Goal: Task Accomplishment & Management: Manage account settings

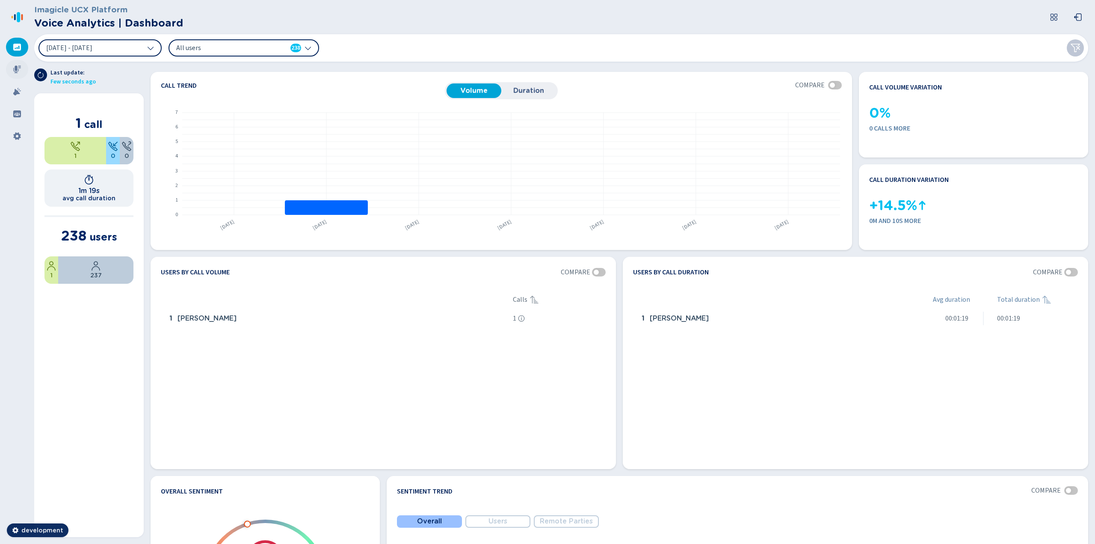
click at [16, 67] on icon at bounding box center [17, 69] width 8 height 8
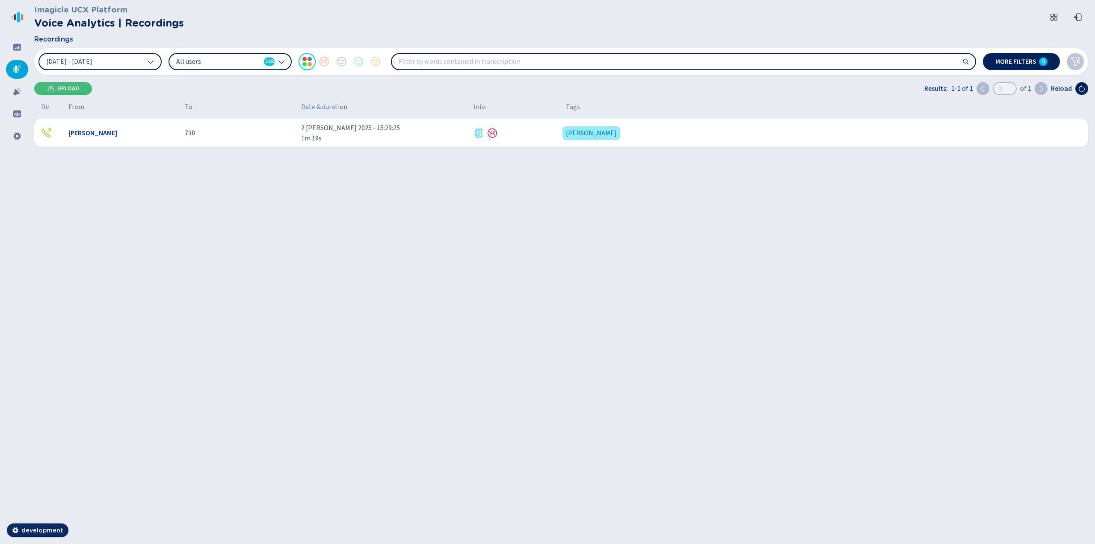
click at [90, 133] on span "Mike Zoro" at bounding box center [92, 133] width 49 height 10
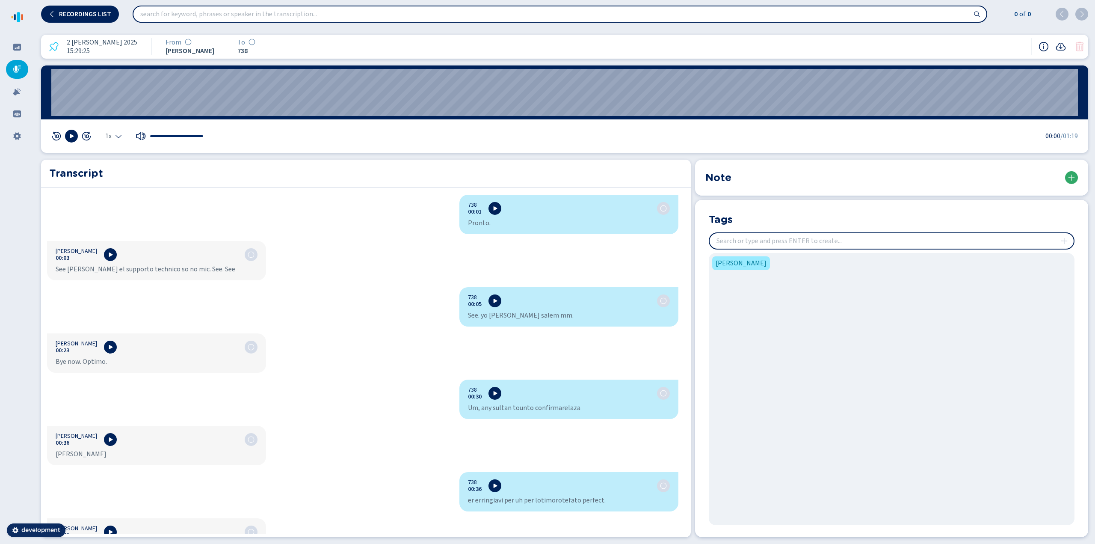
click at [1067, 177] on button at bounding box center [1071, 177] width 13 height 13
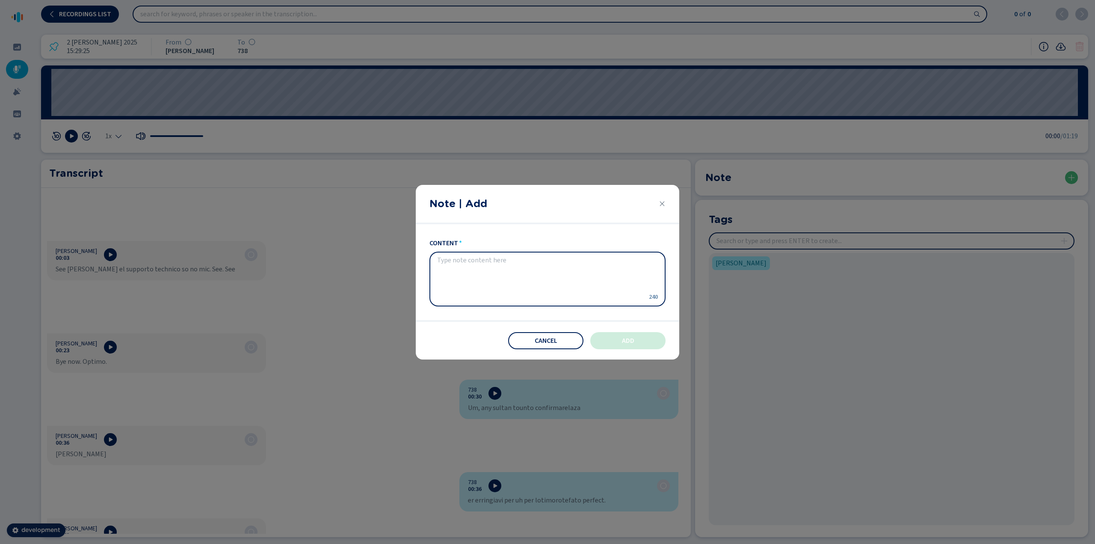
click at [558, 280] on textarea "content" at bounding box center [540, 278] width 207 height 44
type textarea "pippo"
click at [606, 336] on button "Add" at bounding box center [627, 340] width 75 height 17
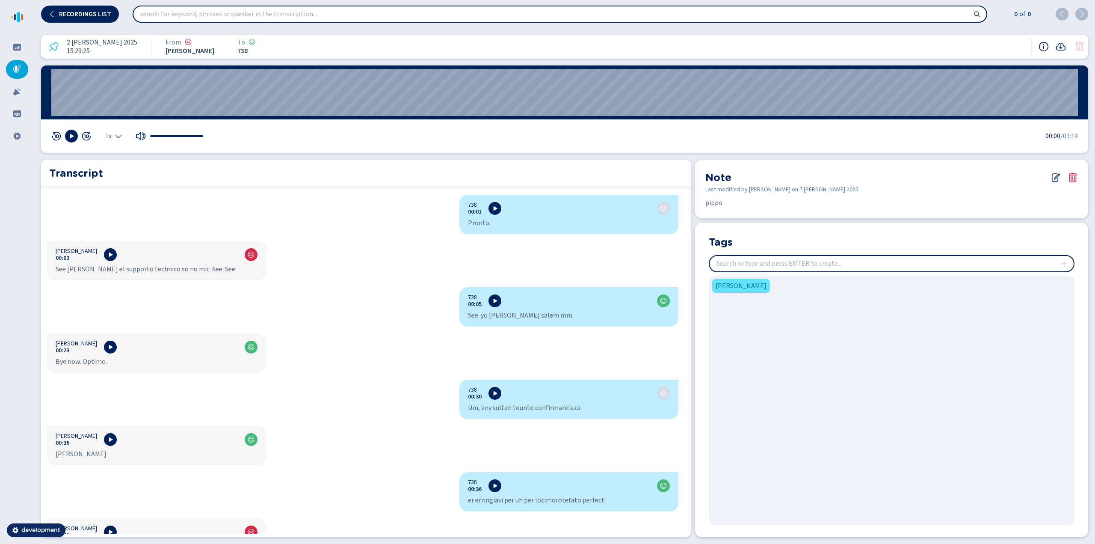
click at [740, 285] on span "[PERSON_NAME]" at bounding box center [740, 286] width 51 height 10
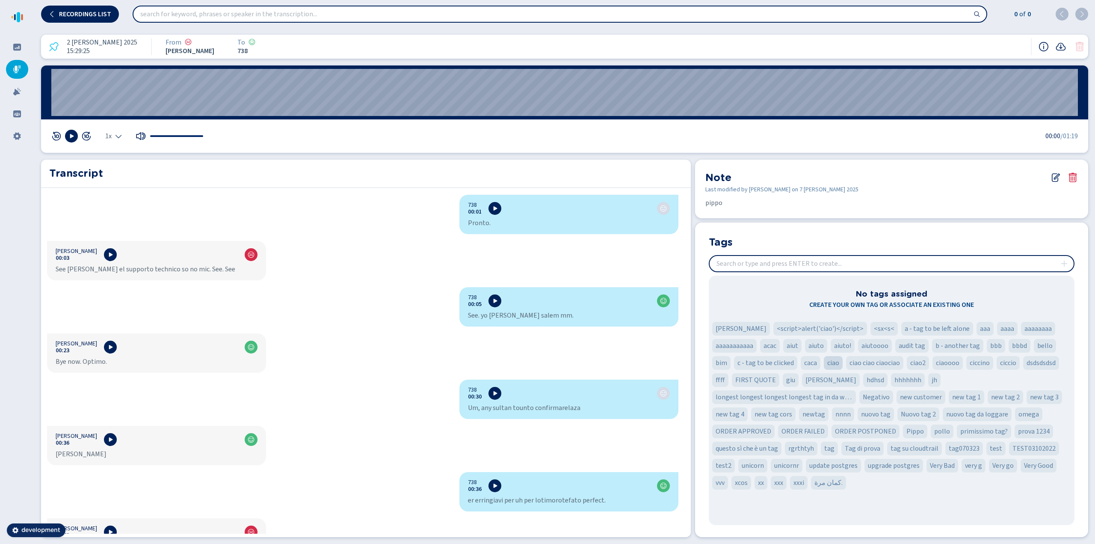
click at [833, 367] on span "ciao" at bounding box center [833, 362] width 12 height 10
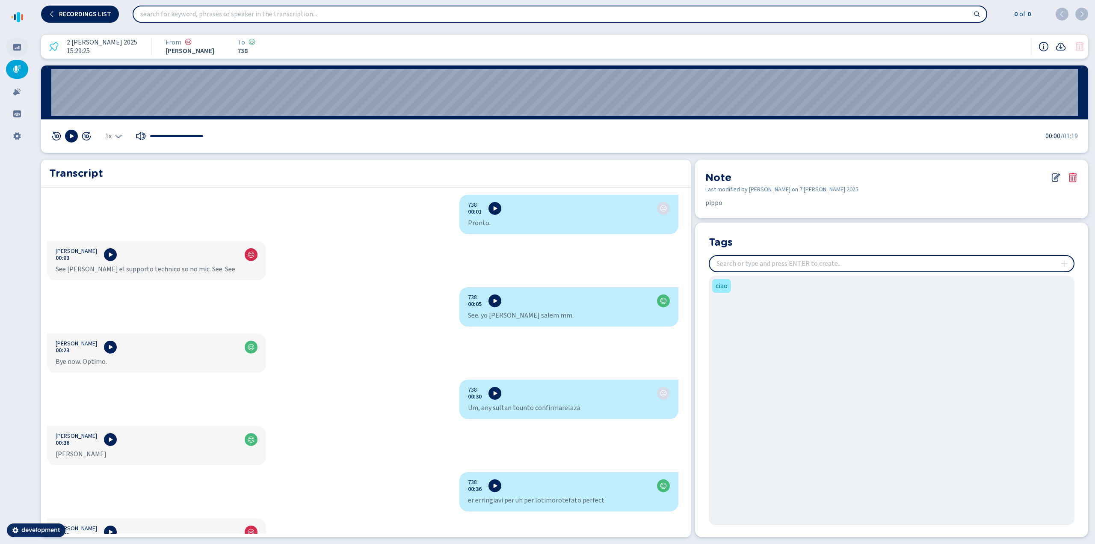
click at [17, 49] on icon at bounding box center [17, 47] width 9 height 9
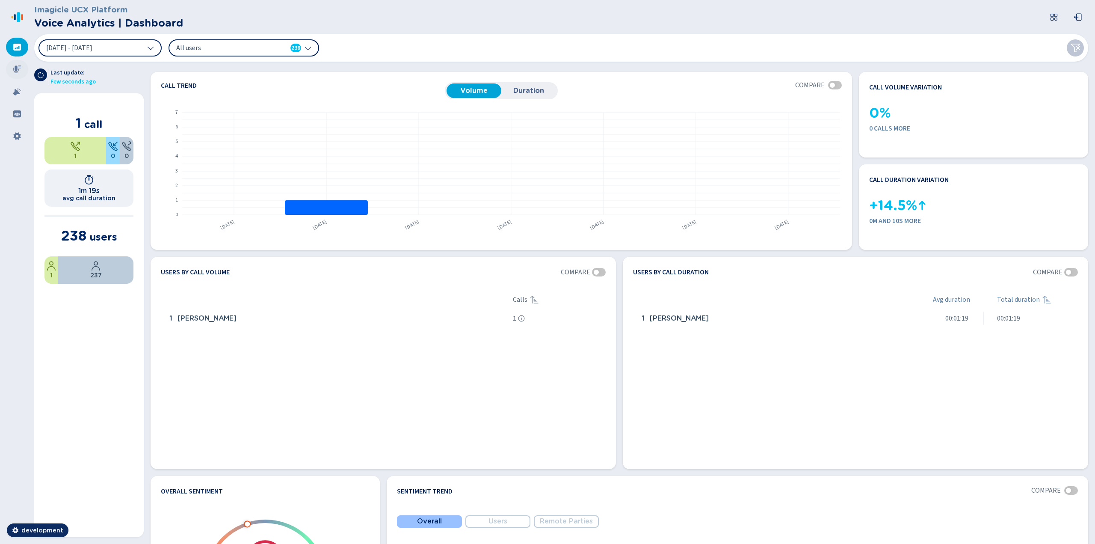
click at [15, 71] on icon at bounding box center [17, 69] width 9 height 9
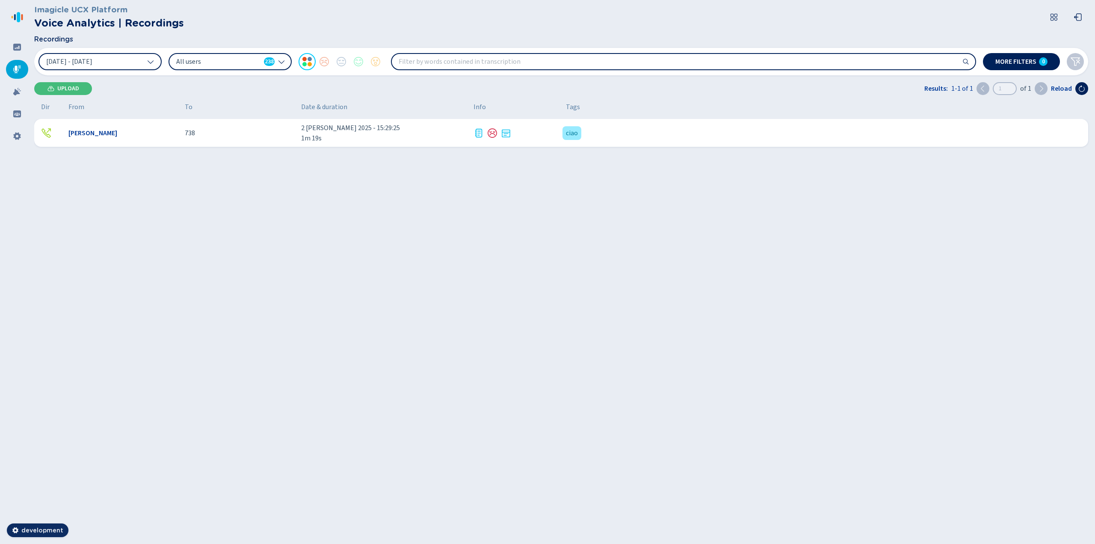
click at [327, 138] on span "1m 19s" at bounding box center [383, 138] width 165 height 10
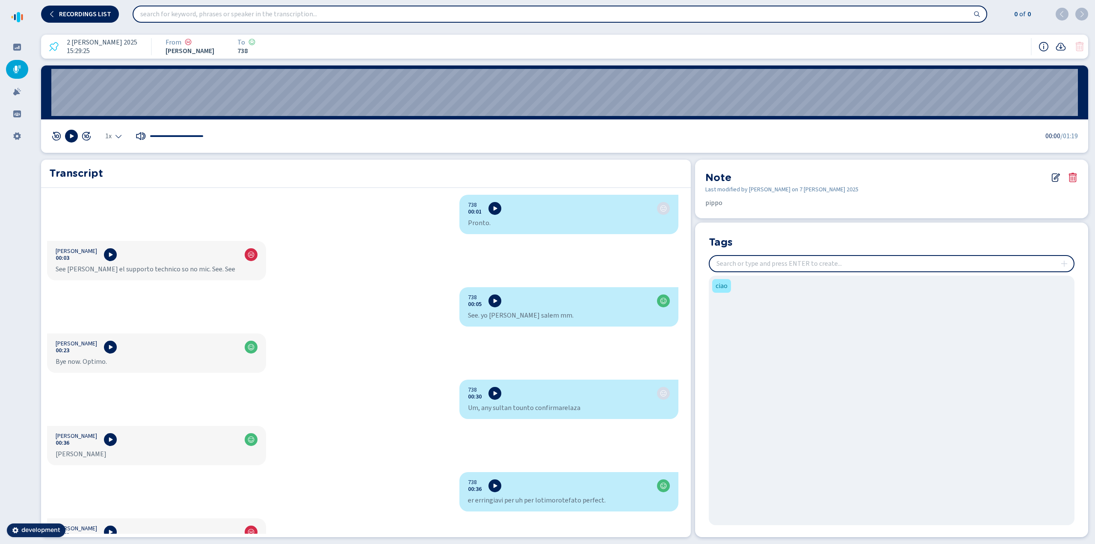
click at [1053, 178] on icon at bounding box center [1055, 177] width 10 height 10
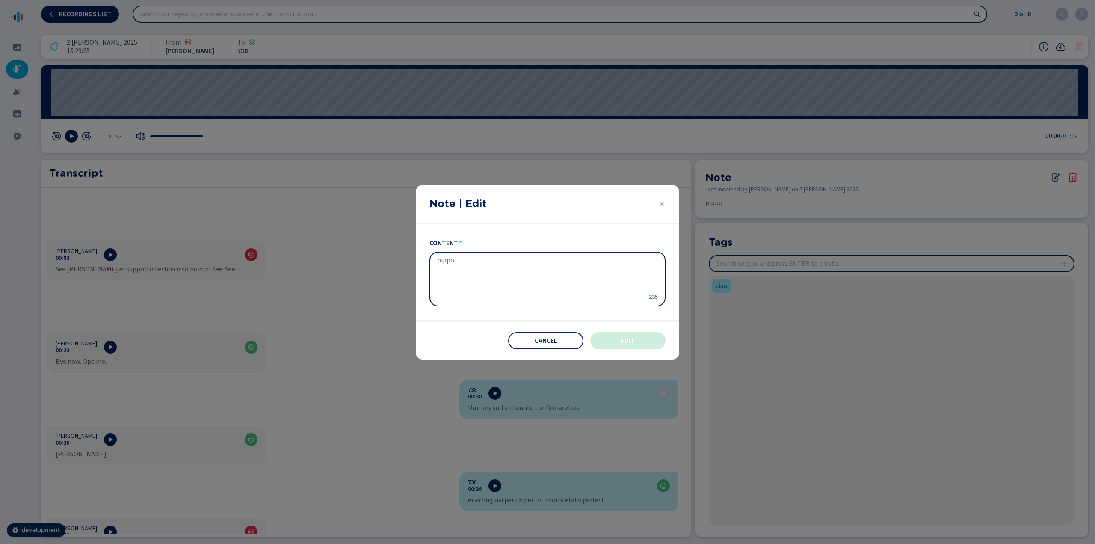
click at [505, 257] on textarea "pippo" at bounding box center [540, 278] width 207 height 44
type textarea "pippos"
click at [609, 340] on button "Edit" at bounding box center [627, 340] width 75 height 17
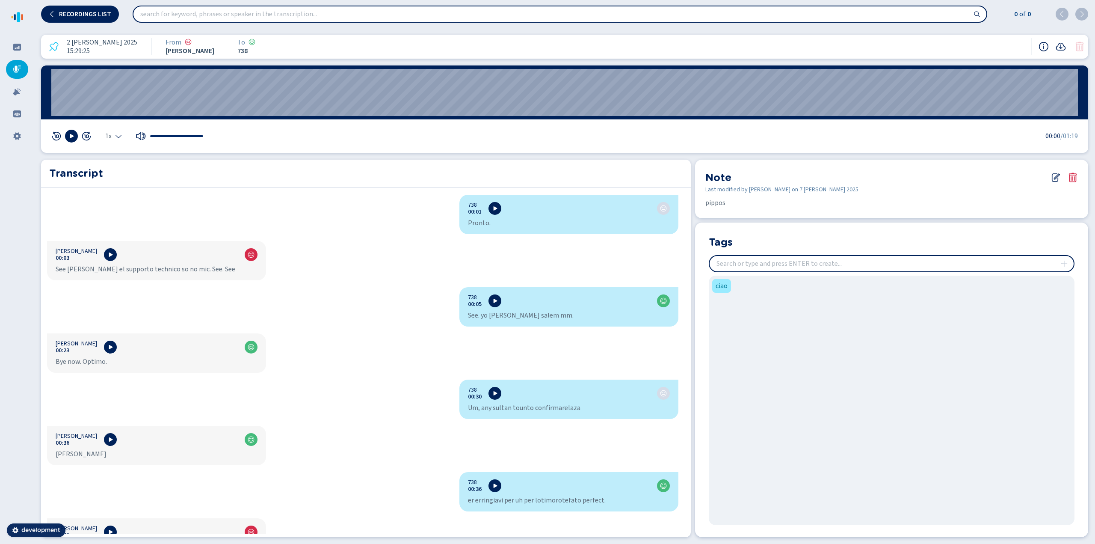
click at [789, 269] on input "insert" at bounding box center [891, 263] width 364 height 15
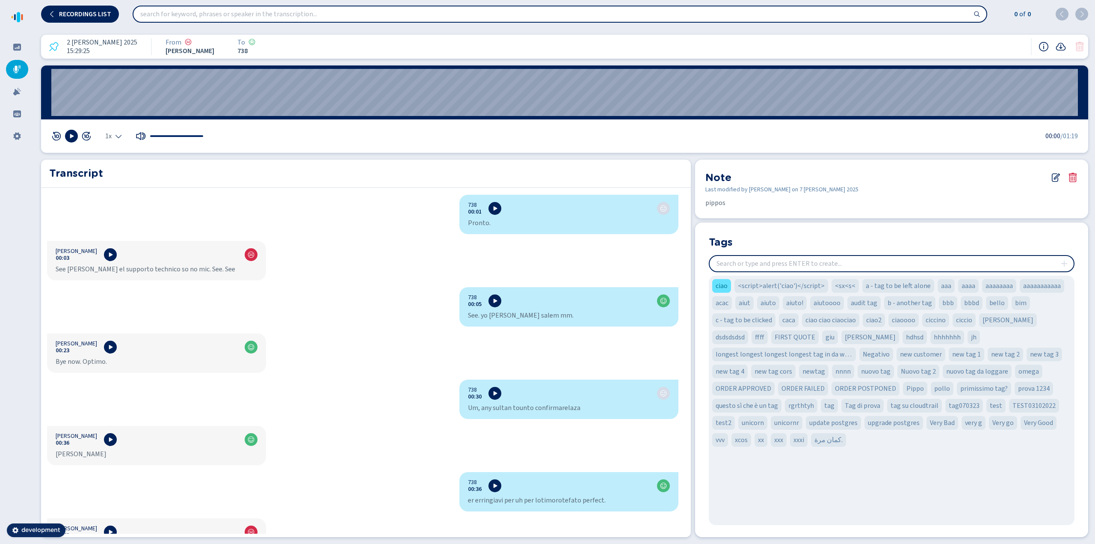
click at [718, 287] on span "ciao" at bounding box center [721, 286] width 12 height 10
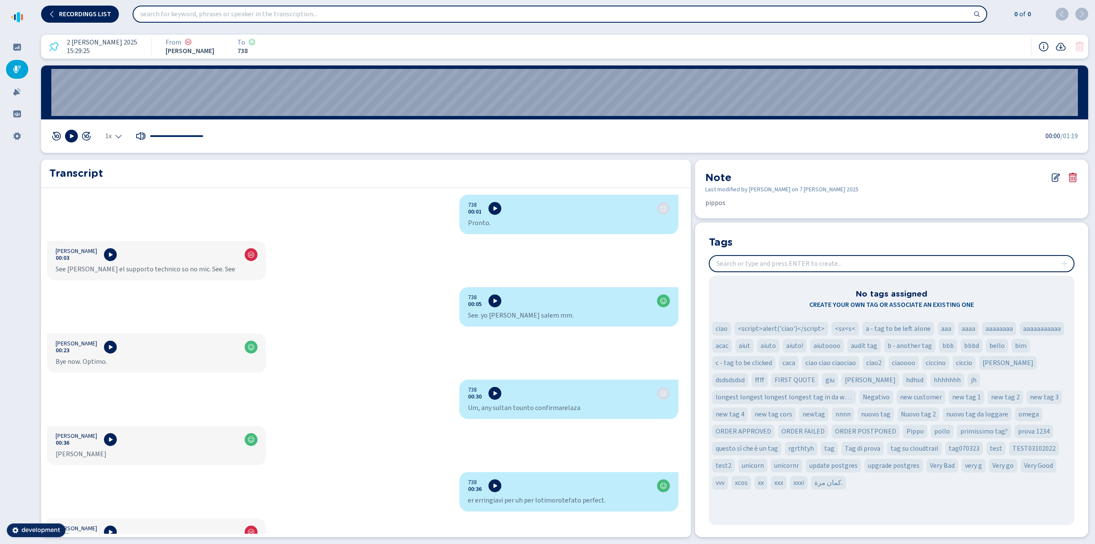
click at [1072, 181] on icon at bounding box center [1073, 177] width 8 height 9
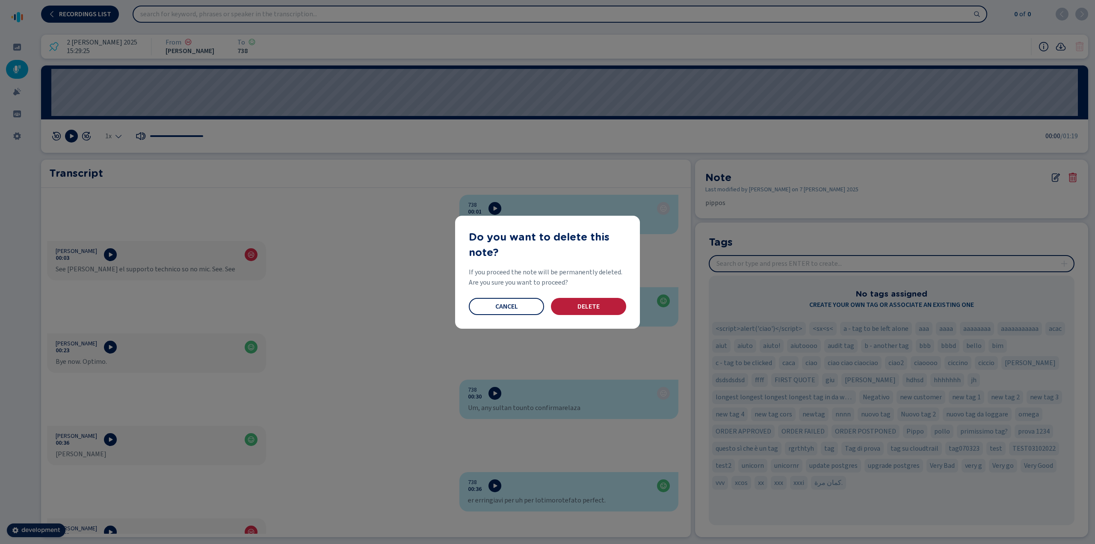
click at [595, 310] on button "Delete" at bounding box center [588, 306] width 75 height 17
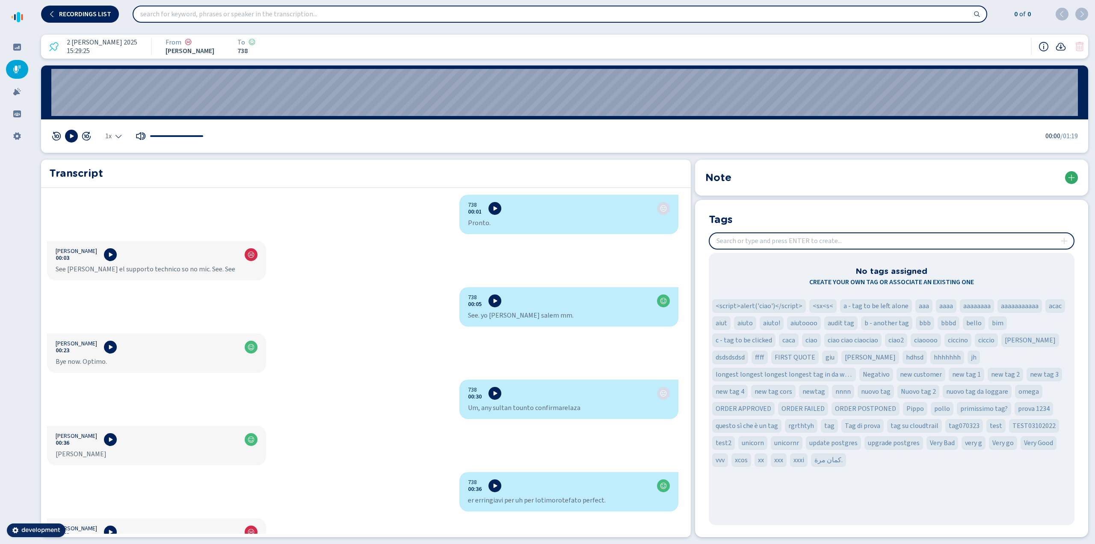
click at [1068, 180] on button at bounding box center [1071, 177] width 13 height 13
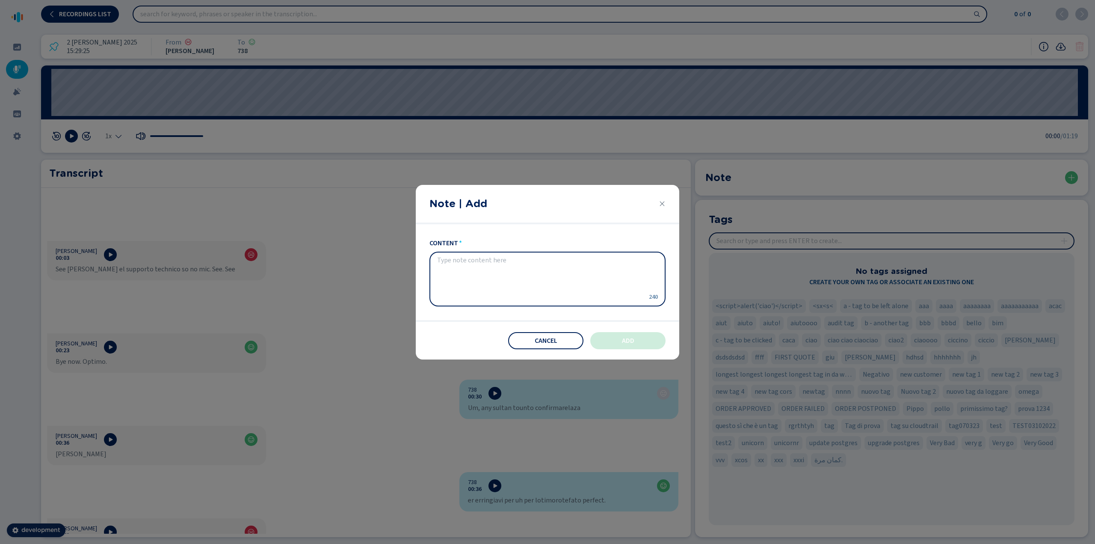
click at [632, 280] on textarea "content" at bounding box center [540, 278] width 207 height 44
type textarea "aaa"
click at [623, 344] on button "Add" at bounding box center [627, 340] width 75 height 17
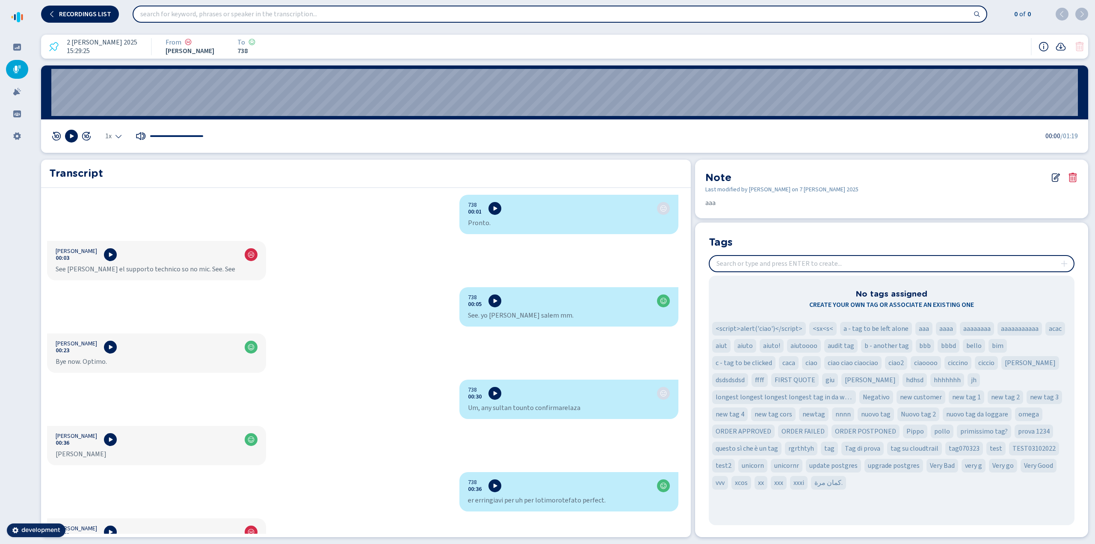
click at [1053, 178] on icon at bounding box center [1055, 177] width 10 height 10
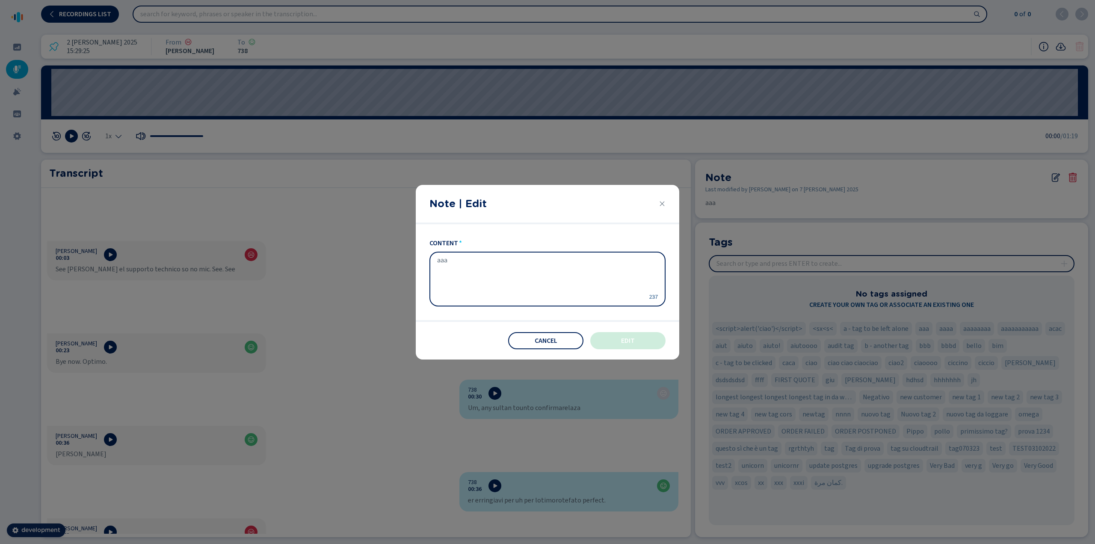
click at [480, 264] on textarea "aaa" at bounding box center [540, 278] width 207 height 44
type textarea "aaaa"
click at [632, 339] on span "Edit" at bounding box center [628, 340] width 14 height 7
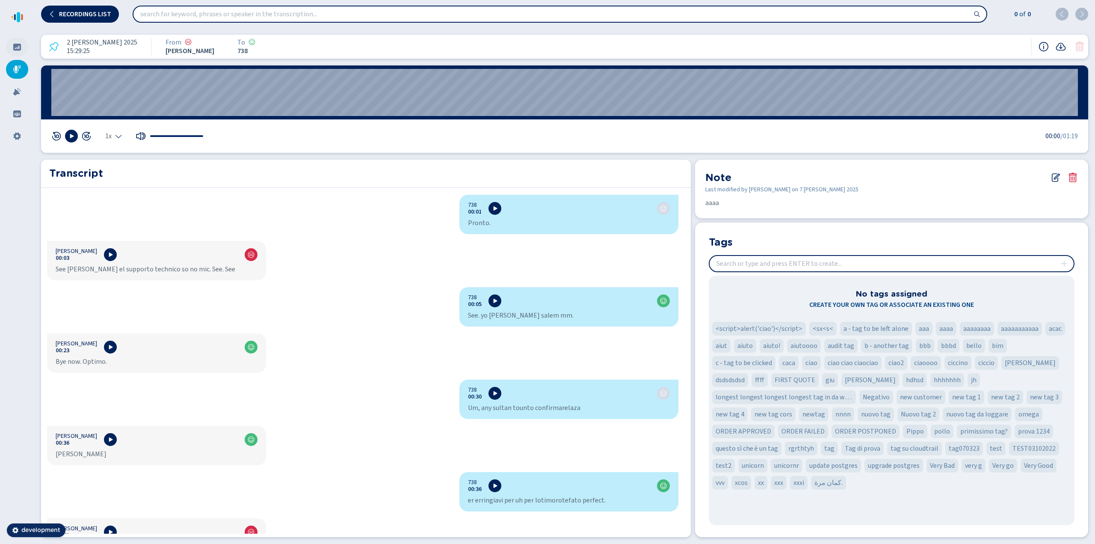
click at [20, 44] on icon at bounding box center [17, 47] width 9 height 9
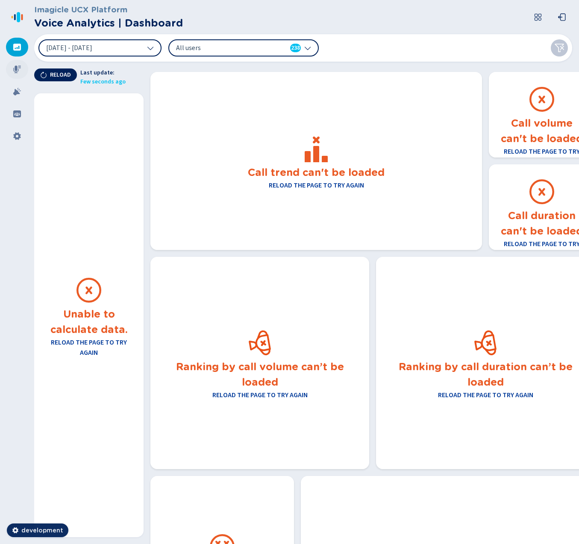
click at [14, 66] on icon at bounding box center [17, 69] width 9 height 9
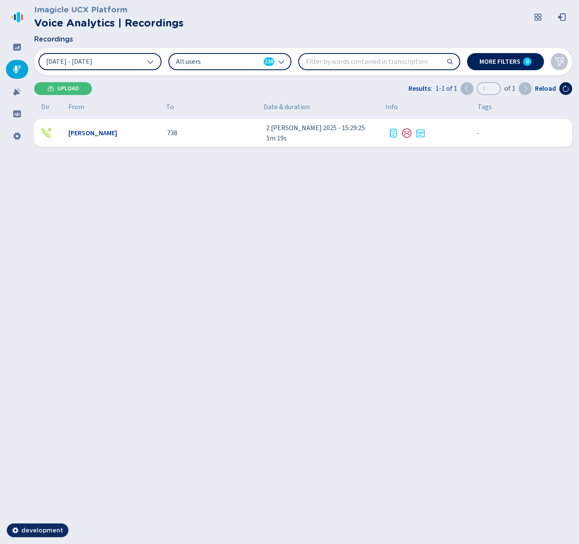
click at [97, 139] on div "[PERSON_NAME] 738 2 [PERSON_NAME] 2025 - 15:29:25 1m 19s - {{hiddenTagsCount}} …" at bounding box center [303, 133] width 538 height 28
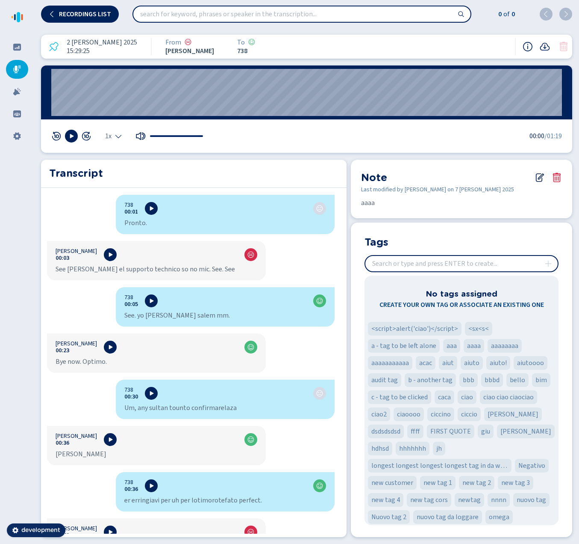
click at [540, 177] on icon at bounding box center [541, 176] width 6 height 6
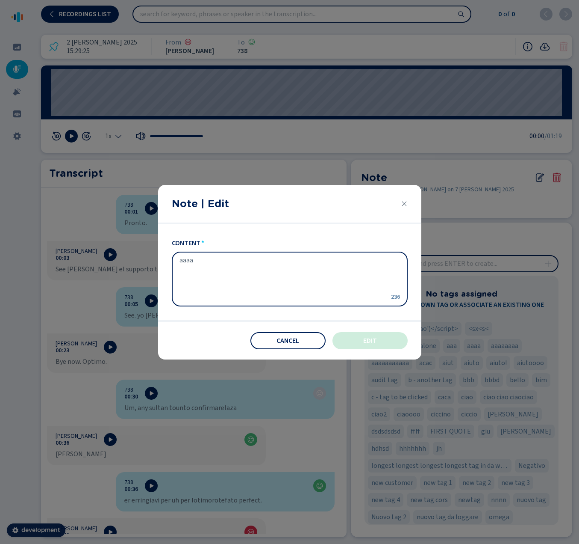
click at [261, 268] on textarea "aaaa" at bounding box center [283, 278] width 207 height 44
type textarea "bbb"
click at [371, 340] on span "Edit" at bounding box center [370, 340] width 14 height 7
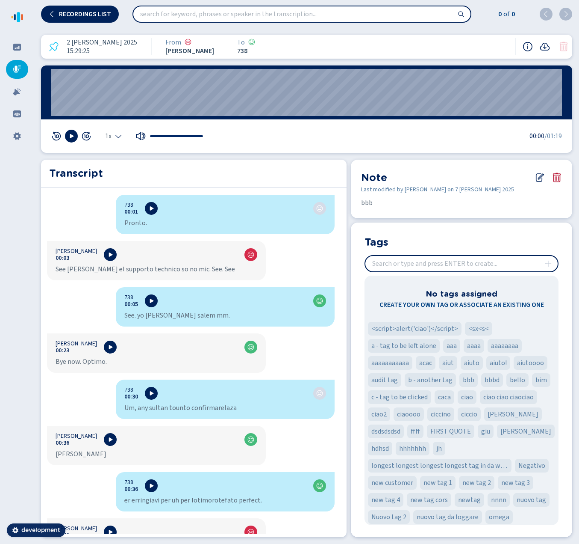
click at [558, 178] on icon at bounding box center [557, 177] width 10 height 10
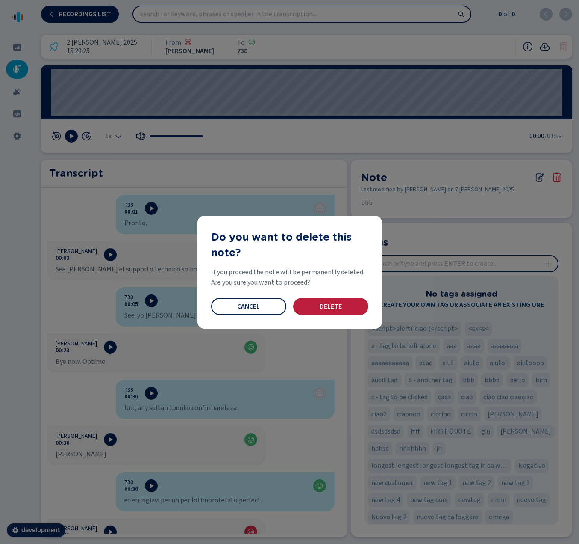
click at [338, 307] on span "Delete" at bounding box center [331, 306] width 22 height 7
